Goal: Task Accomplishment & Management: Use online tool/utility

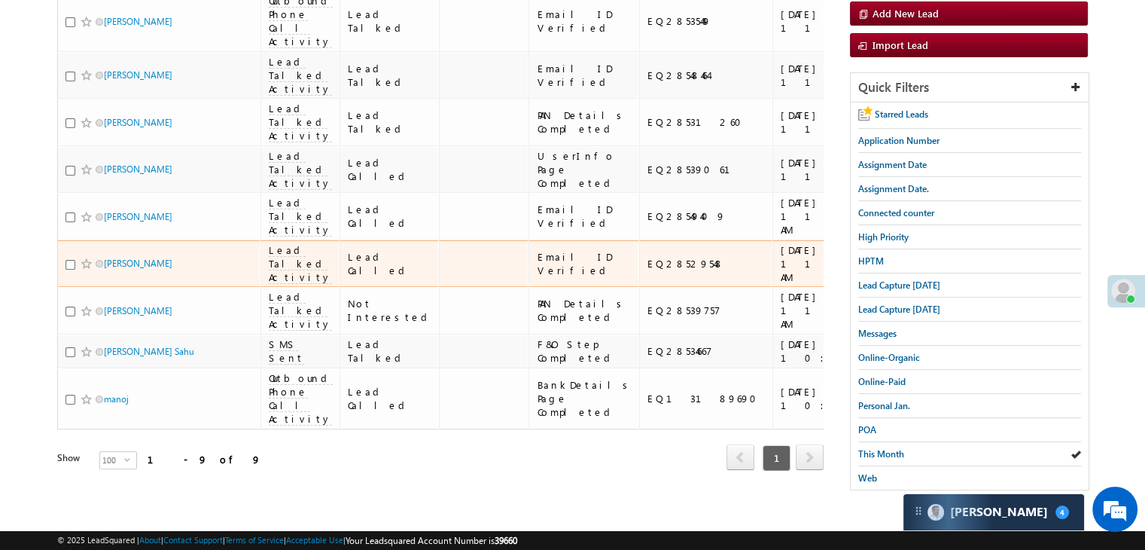
scroll to position [301, 0]
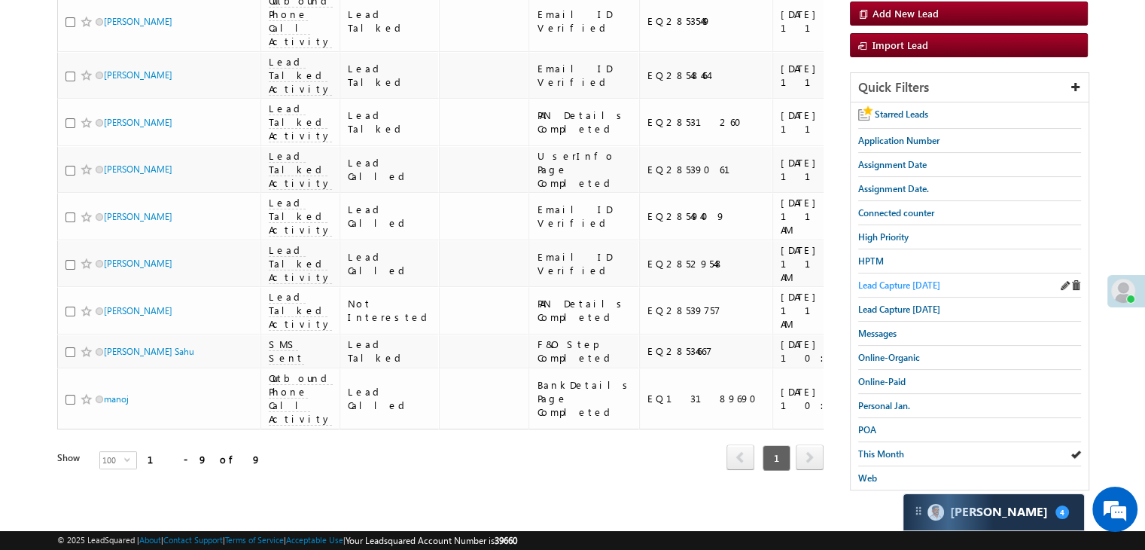
click at [914, 279] on span "Lead Capture [DATE]" at bounding box center [899, 284] width 82 height 11
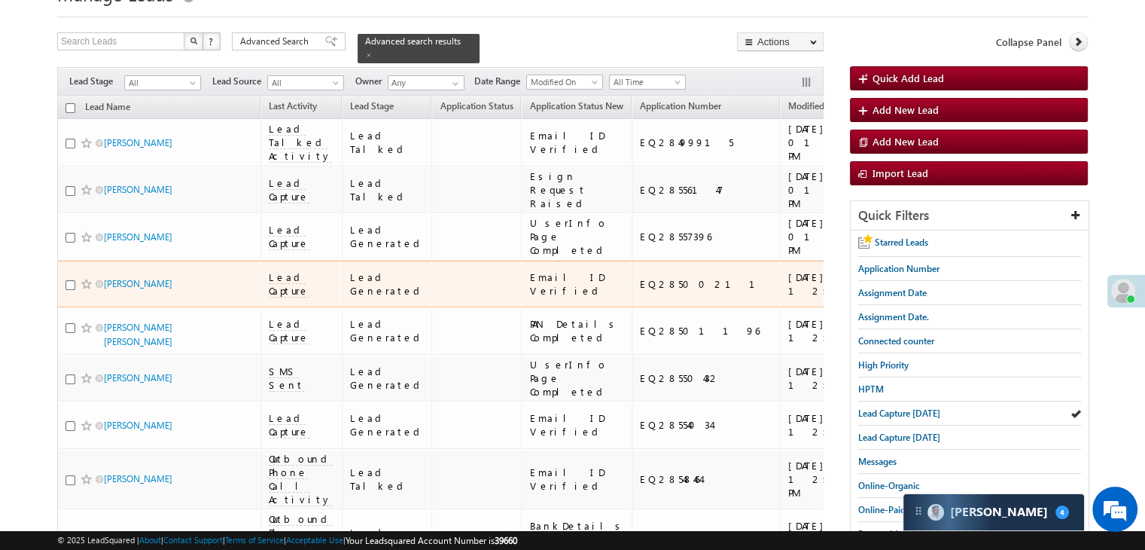
scroll to position [151, 0]
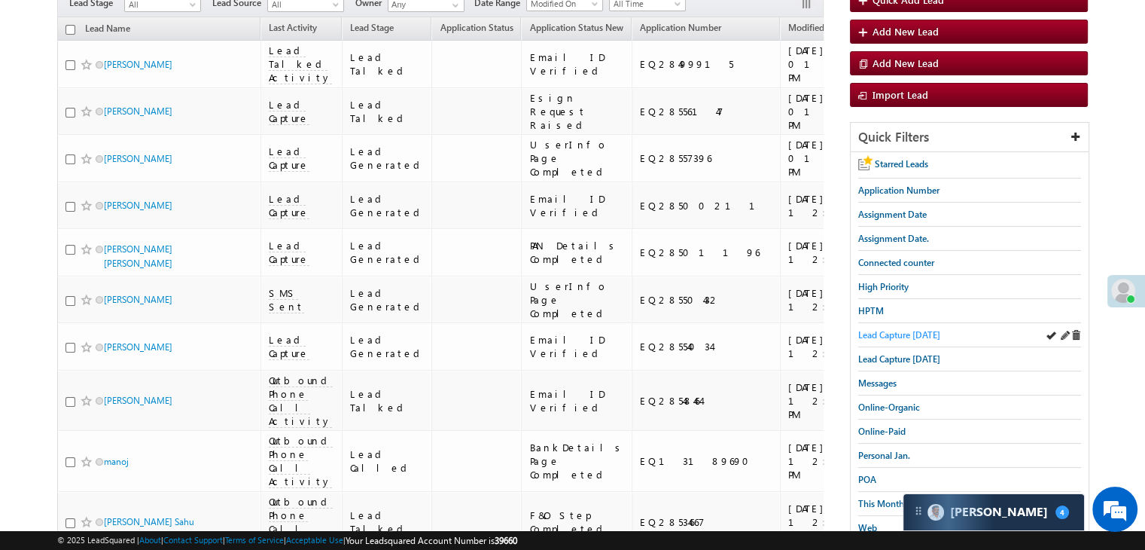
click at [895, 334] on span "Lead Capture [DATE]" at bounding box center [899, 334] width 82 height 11
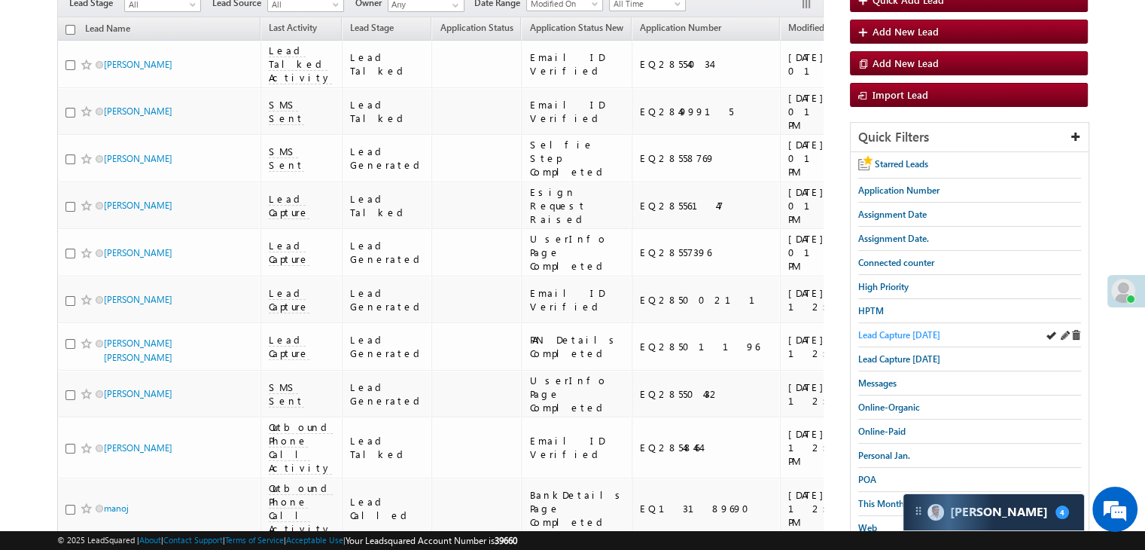
click at [867, 330] on span "Lead Capture [DATE]" at bounding box center [899, 334] width 82 height 11
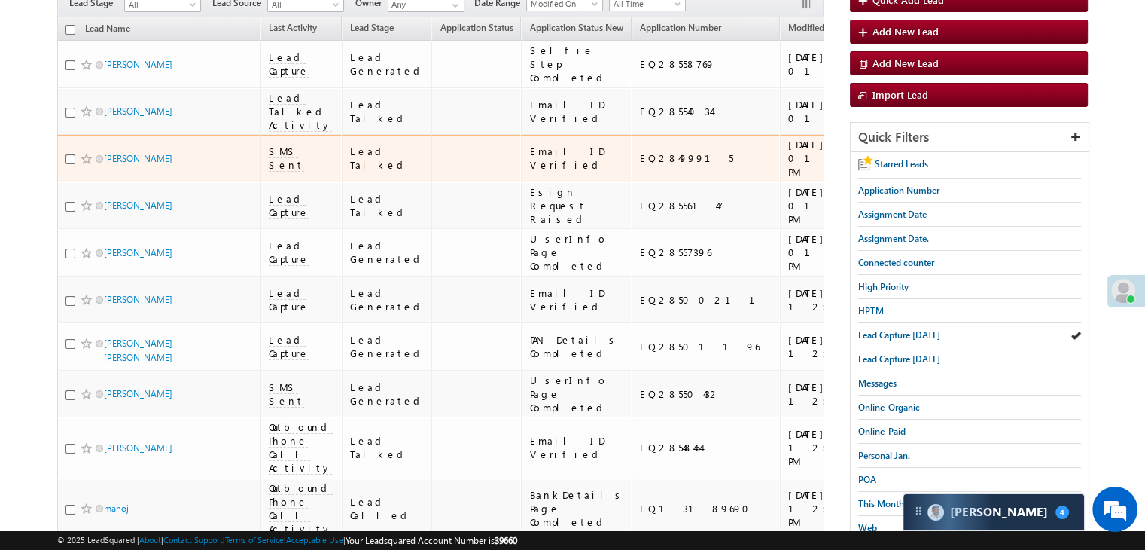
scroll to position [0, 0]
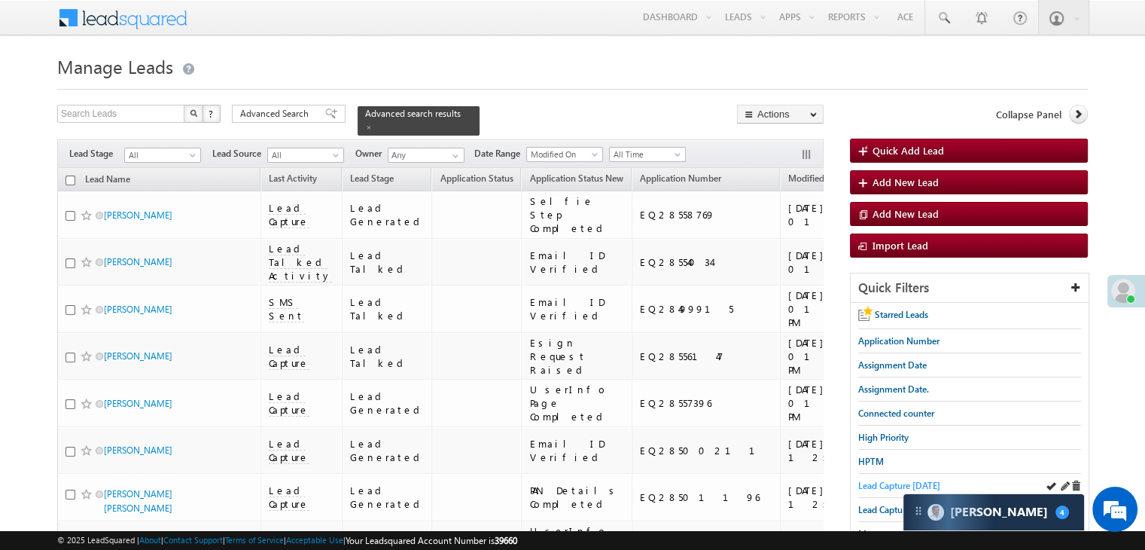
click at [867, 483] on span "Lead Capture [DATE]" at bounding box center [899, 485] width 82 height 11
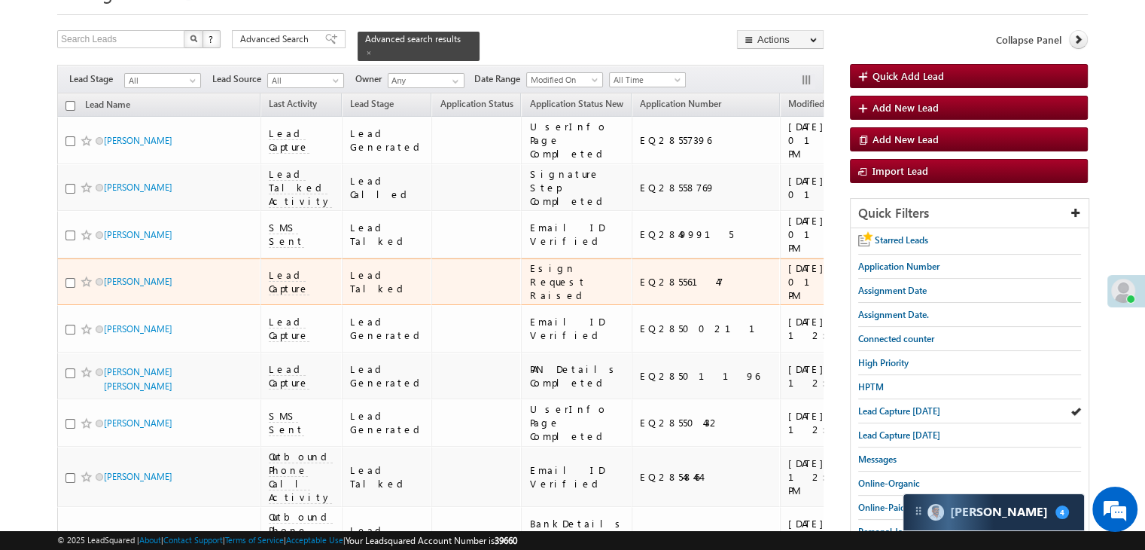
scroll to position [75, 0]
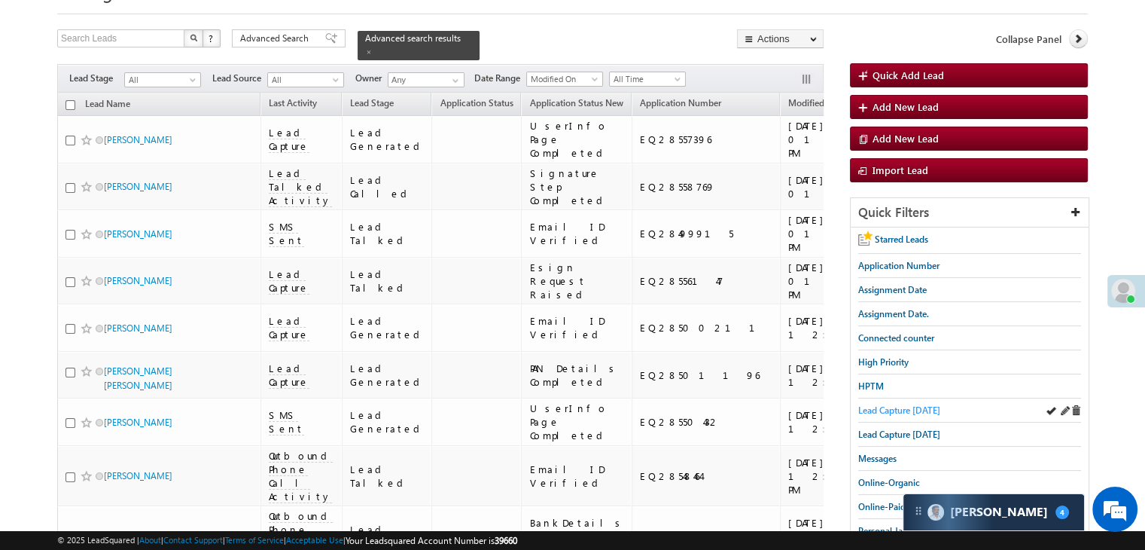
click at [918, 407] on span "Lead Capture [DATE]" at bounding box center [899, 409] width 82 height 11
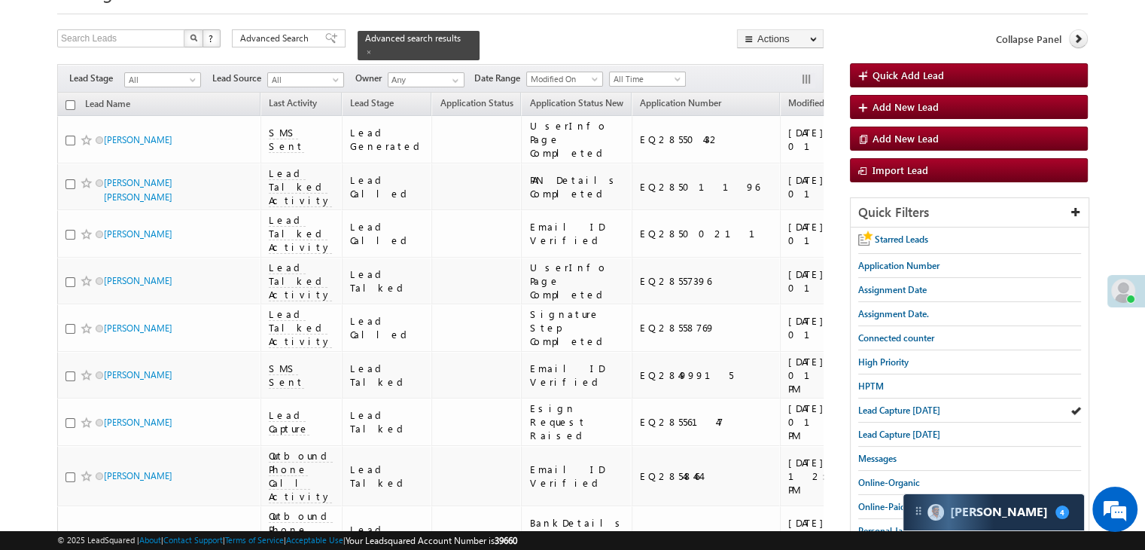
click at [918, 407] on span "Lead Capture [DATE]" at bounding box center [899, 409] width 82 height 11
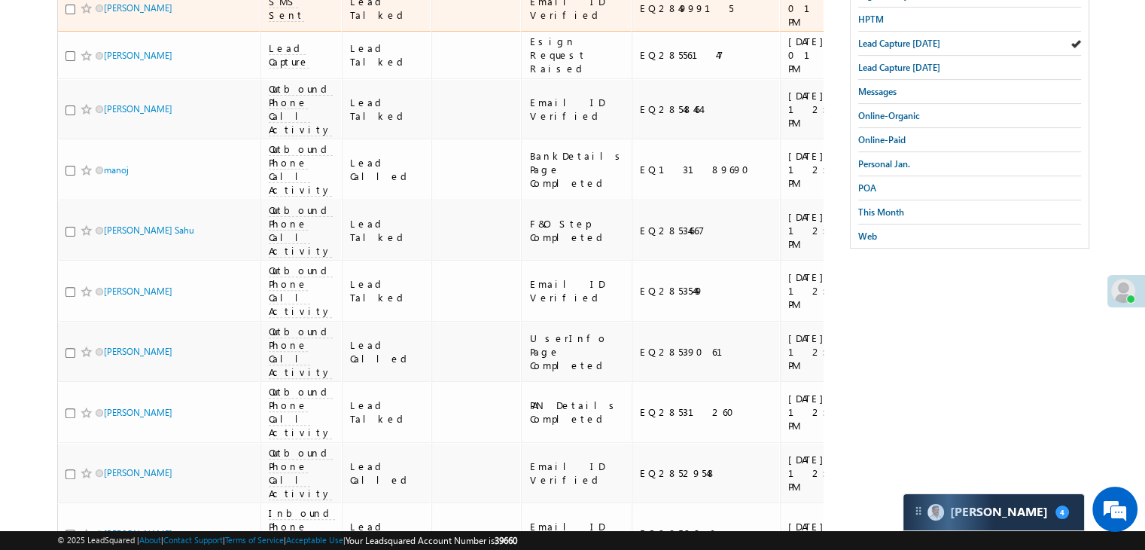
scroll to position [452, 0]
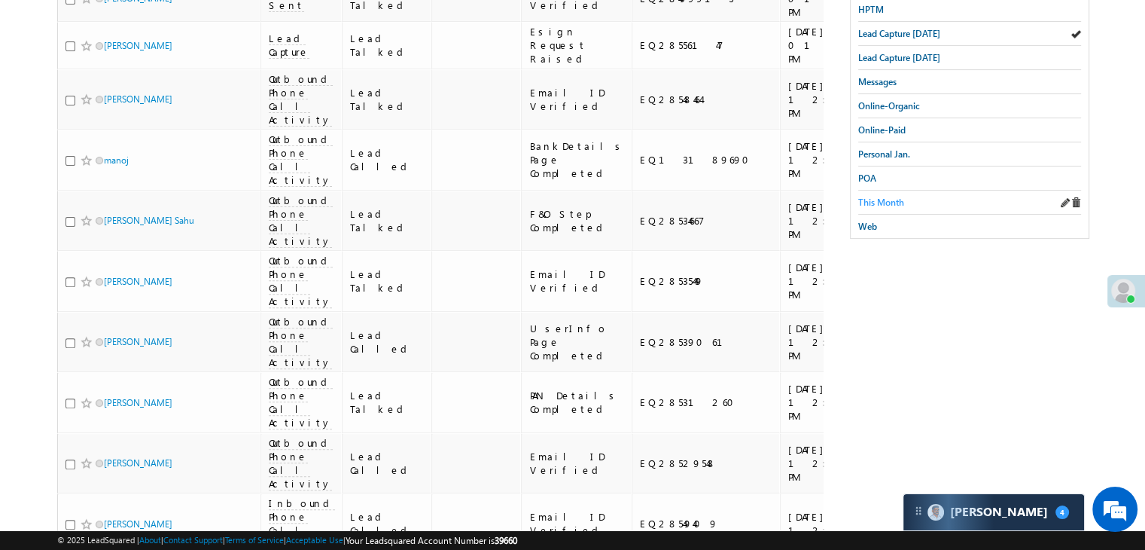
click at [884, 197] on span "This Month" at bounding box center [881, 202] width 46 height 11
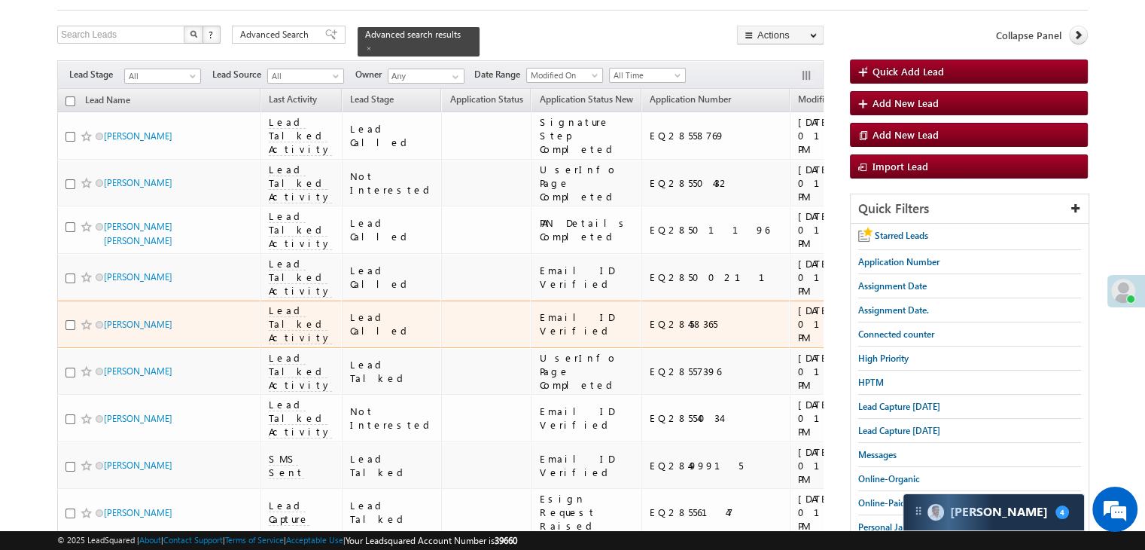
scroll to position [75, 0]
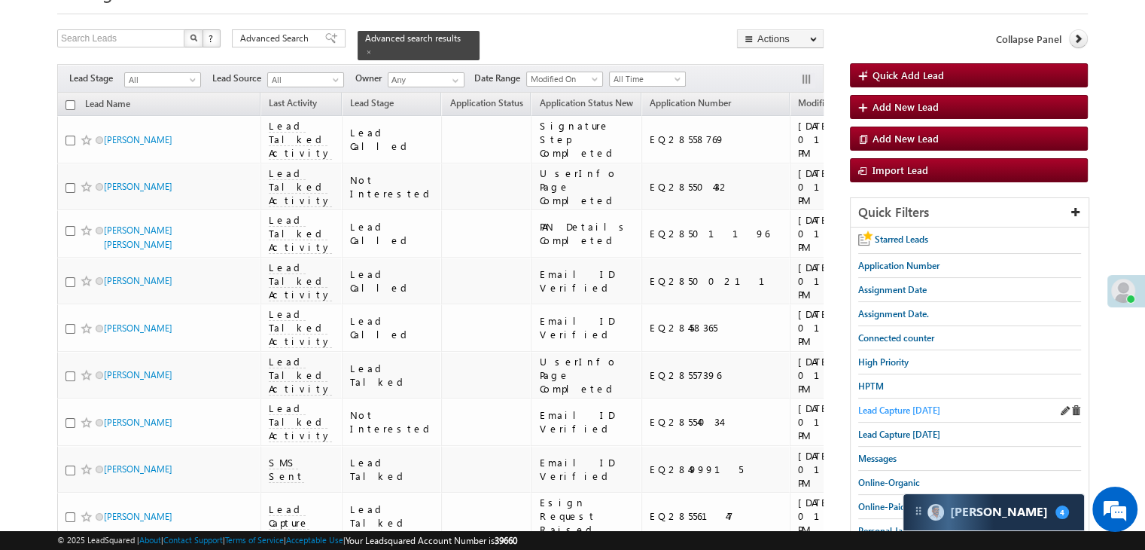
click at [890, 404] on span "Lead Capture [DATE]" at bounding box center [899, 409] width 82 height 11
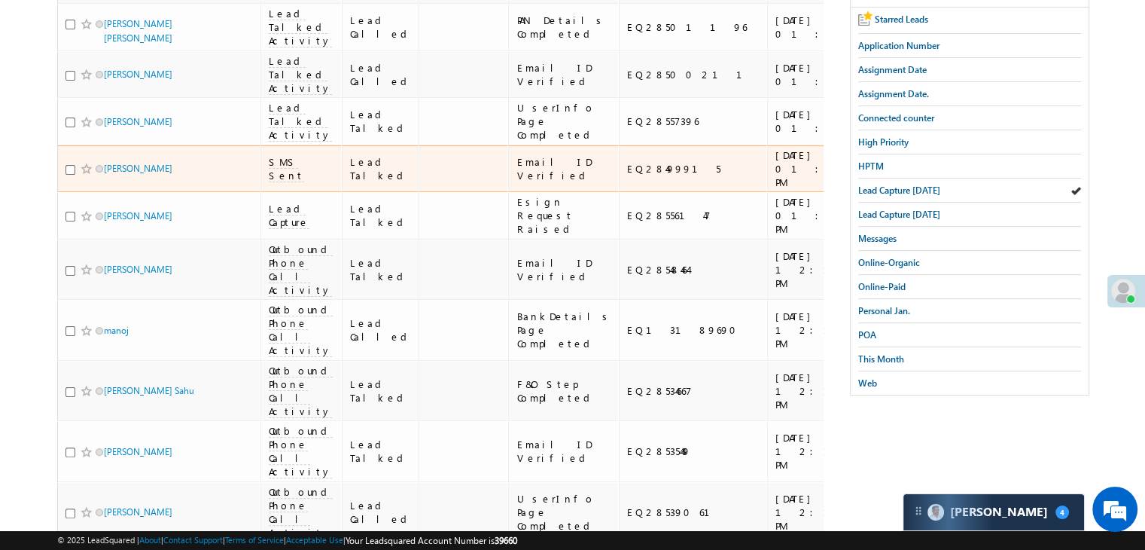
scroll to position [301, 0]
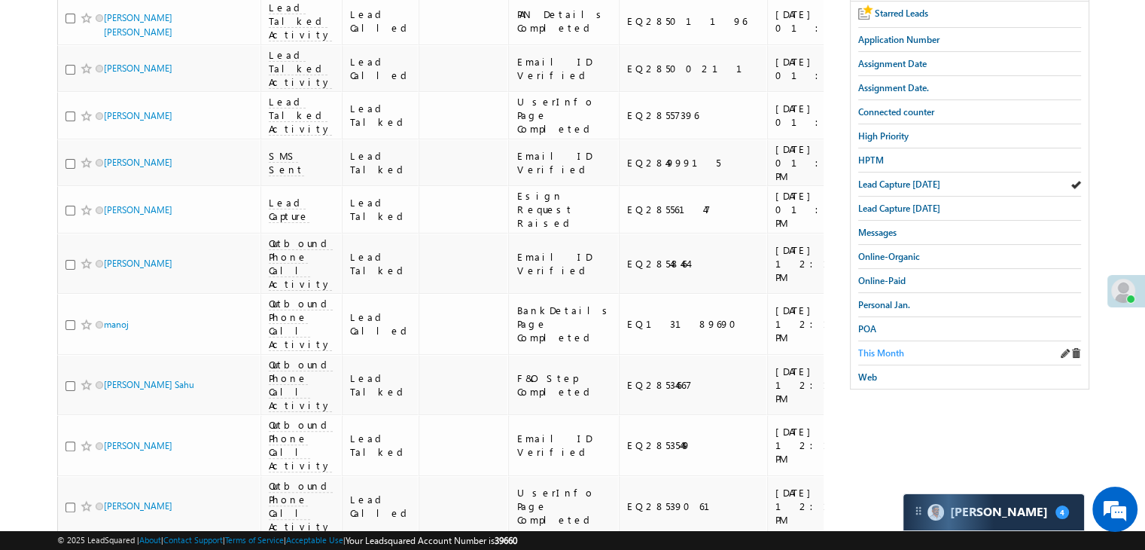
click at [876, 347] on span "This Month" at bounding box center [881, 352] width 46 height 11
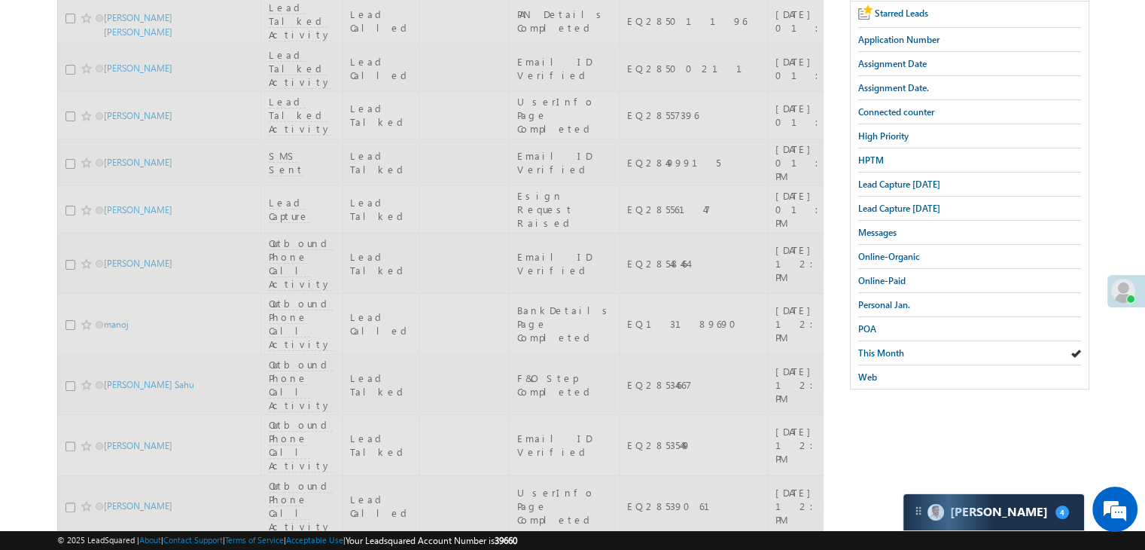
scroll to position [0, 0]
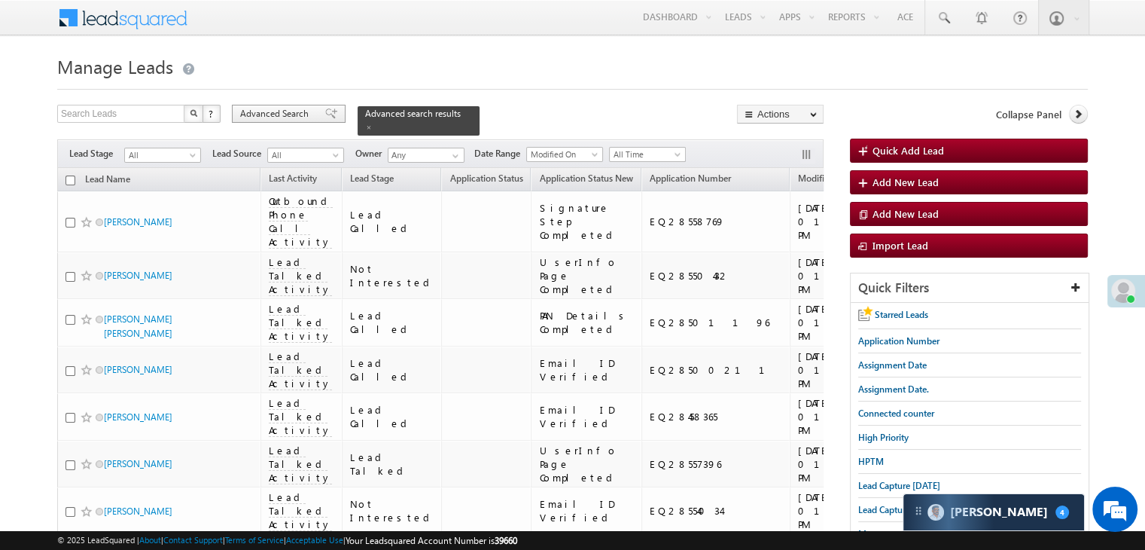
click at [313, 122] on div "Advanced Search" at bounding box center [289, 114] width 114 height 18
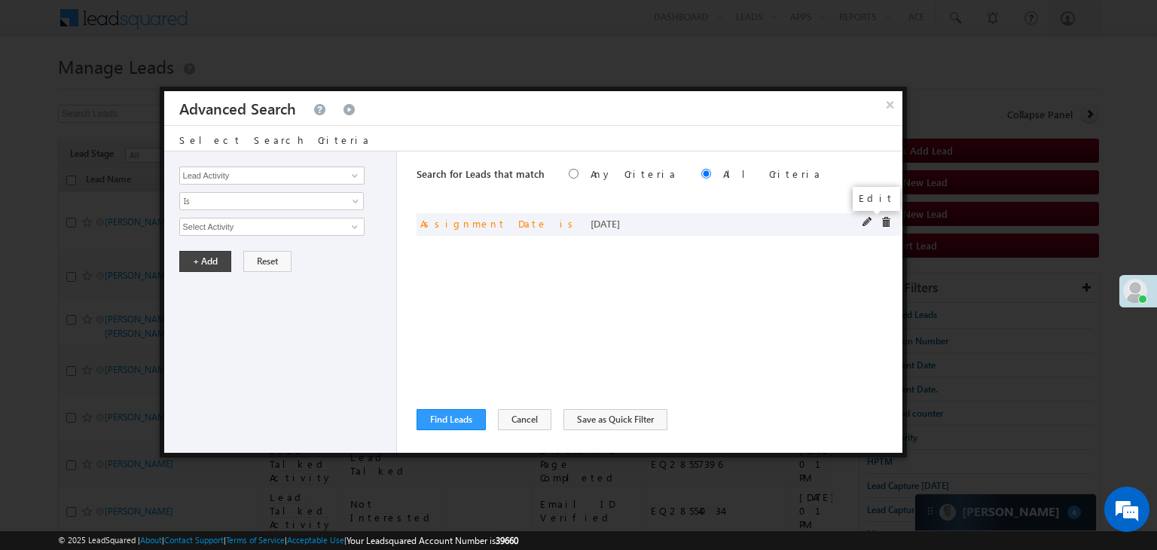
click at [867, 220] on span at bounding box center [867, 222] width 11 height 11
click at [211, 221] on span "Today" at bounding box center [261, 227] width 163 height 14
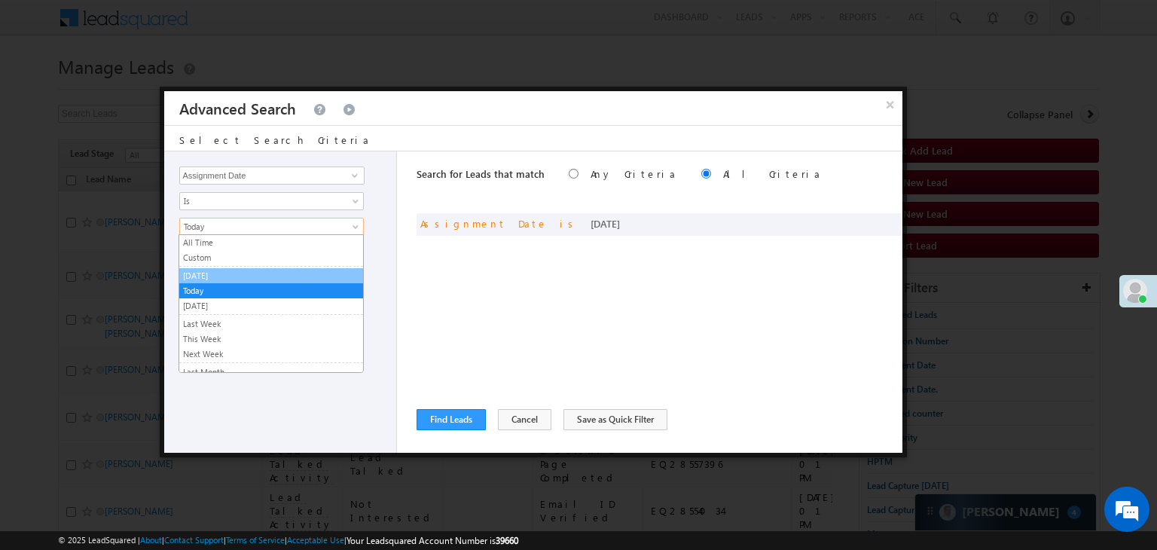
click at [212, 275] on link "[DATE]" at bounding box center [271, 276] width 184 height 14
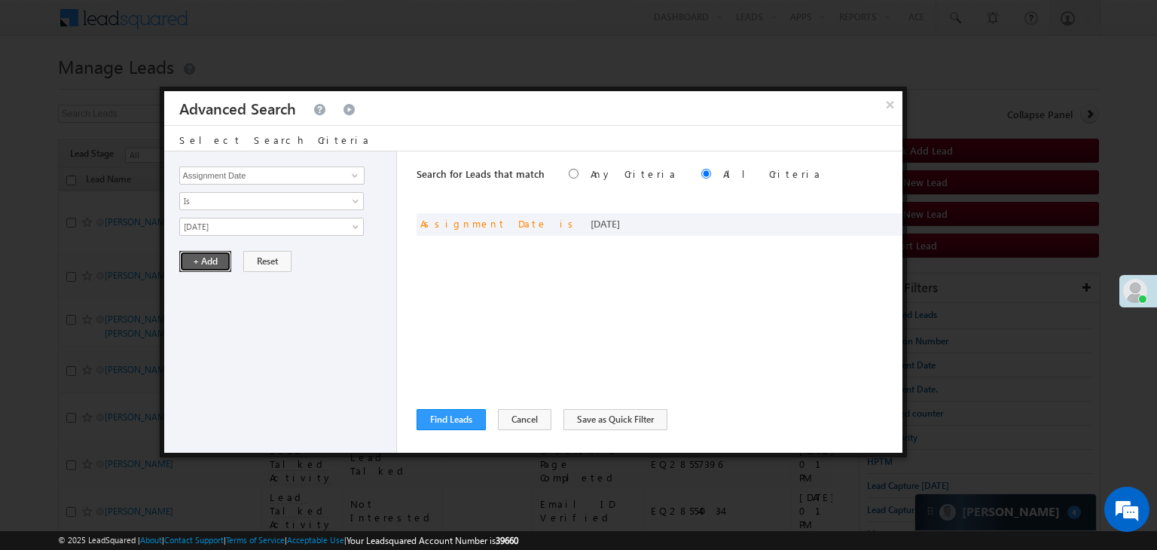
click at [210, 266] on button "+ Add" at bounding box center [205, 261] width 52 height 21
click at [440, 416] on button "Find Leads" at bounding box center [450, 419] width 69 height 21
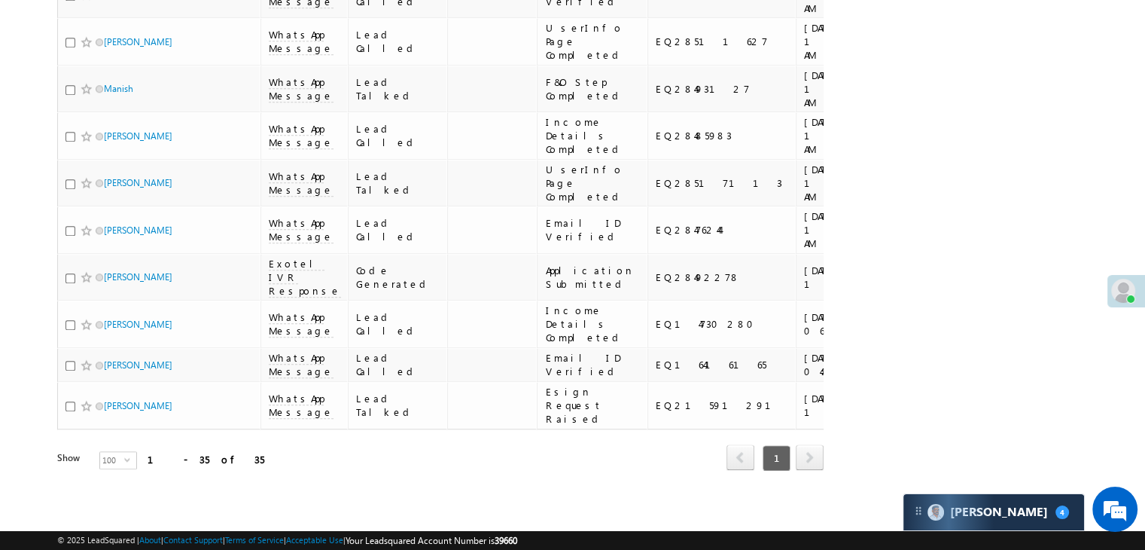
scroll to position [1596, 0]
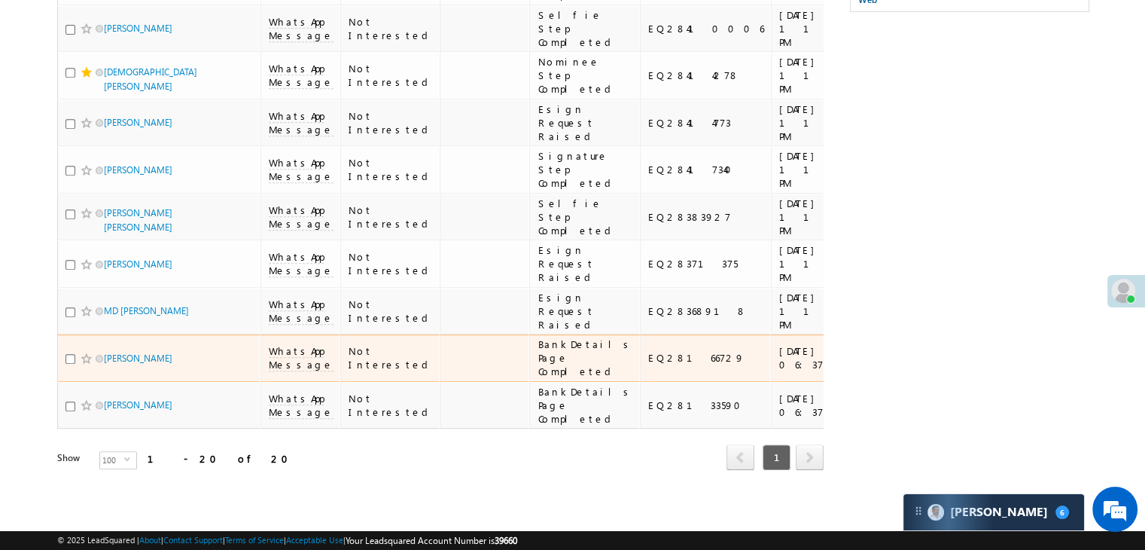
scroll to position [1512, 0]
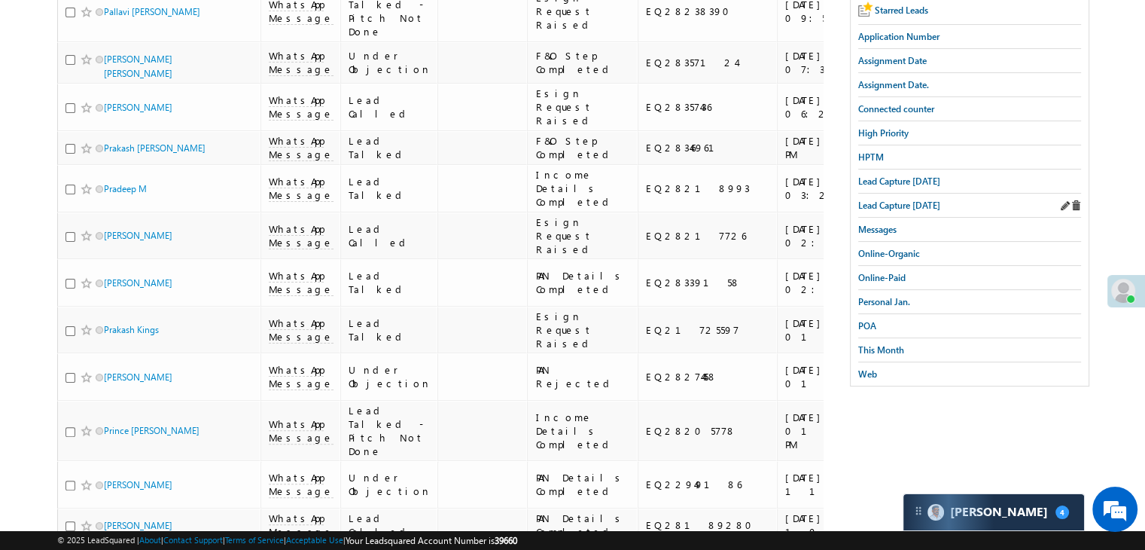
scroll to position [142, 0]
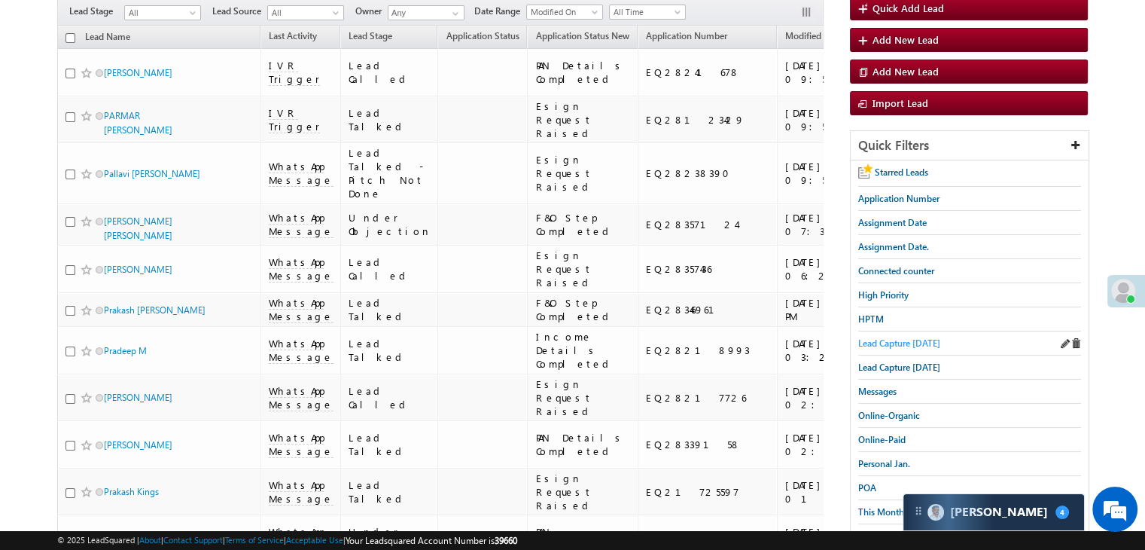
click at [891, 337] on span "Lead Capture [DATE]" at bounding box center [899, 342] width 82 height 11
